Goal: Information Seeking & Learning: Learn about a topic

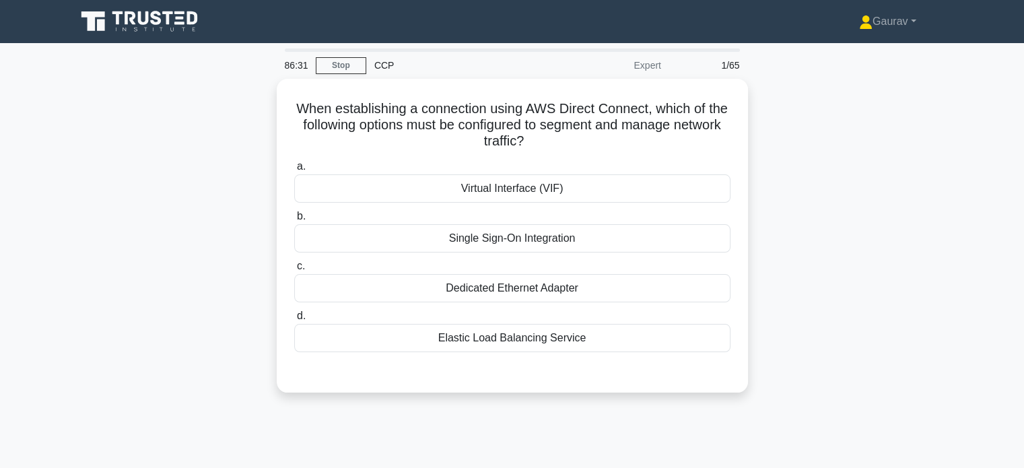
click at [246, 156] on div "When establishing a connection using AWS Direct Connect, which of the following…" at bounding box center [512, 244] width 889 height 330
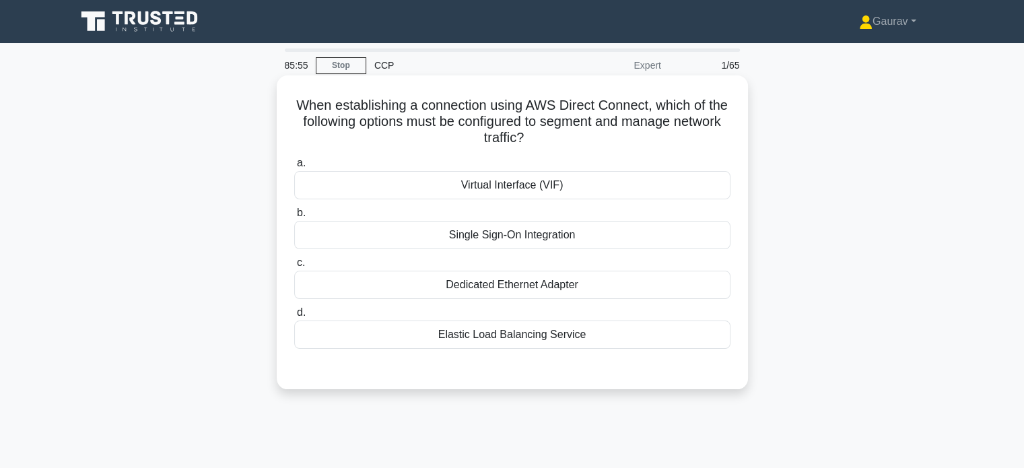
click at [541, 183] on div "Virtual Interface (VIF)" at bounding box center [512, 185] width 436 height 28
click at [294, 168] on input "a. Virtual Interface (VIF)" at bounding box center [294, 163] width 0 height 9
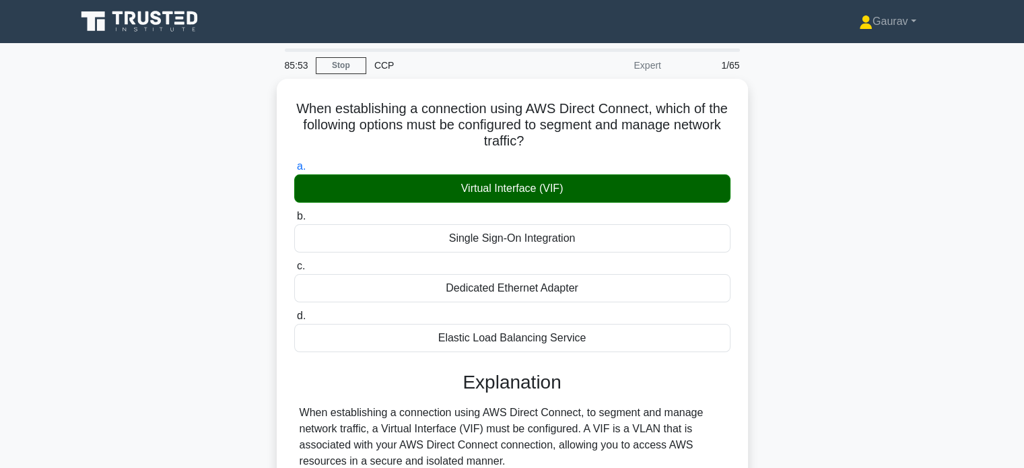
click at [225, 284] on div "When establishing a connection using AWS Direct Connect, which of the following…" at bounding box center [512, 427] width 889 height 697
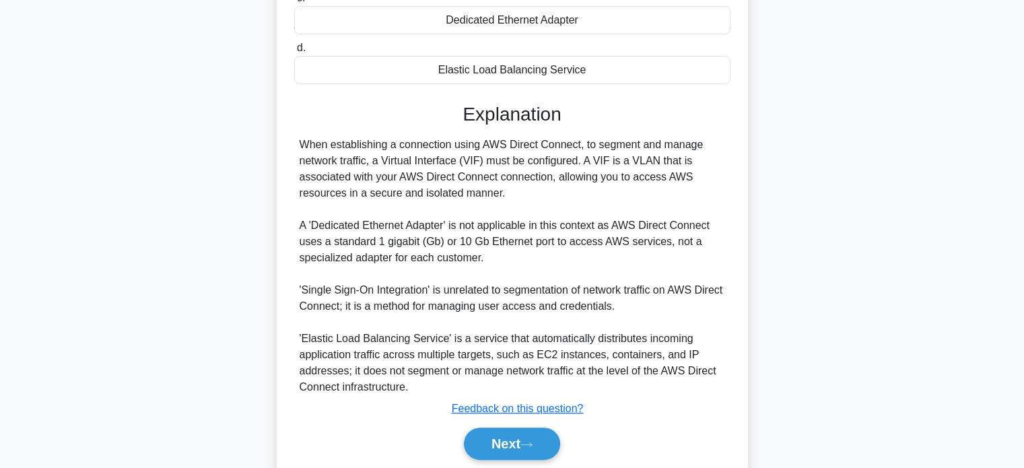
scroll to position [269, 0]
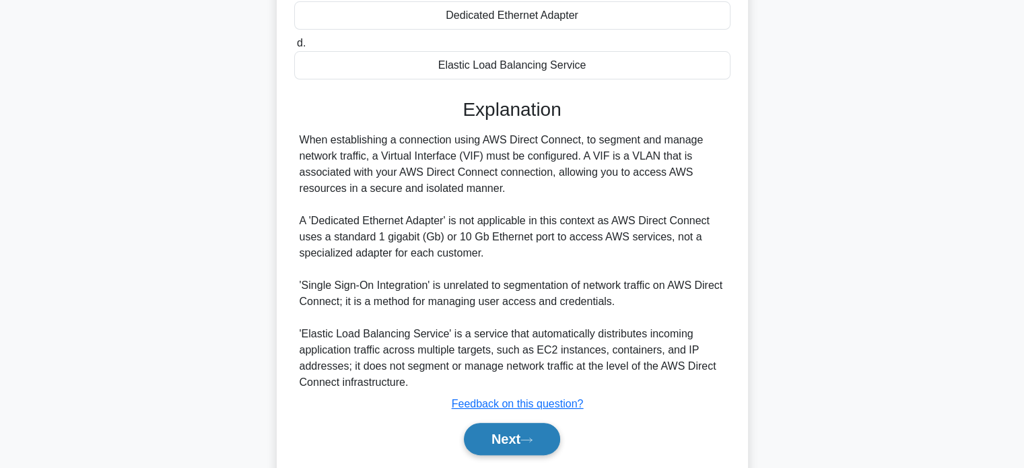
click at [510, 436] on button "Next" at bounding box center [512, 439] width 96 height 32
